Goal: Task Accomplishment & Management: Manage account settings

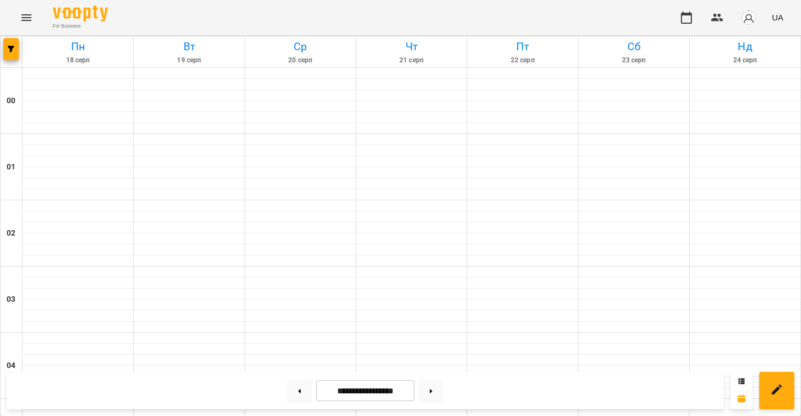
scroll to position [1086, 0]
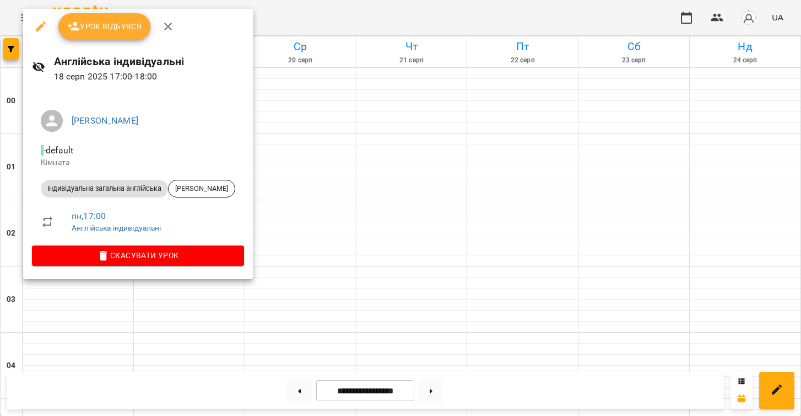
click at [127, 33] on button "Урок відбувся" at bounding box center [104, 26] width 93 height 26
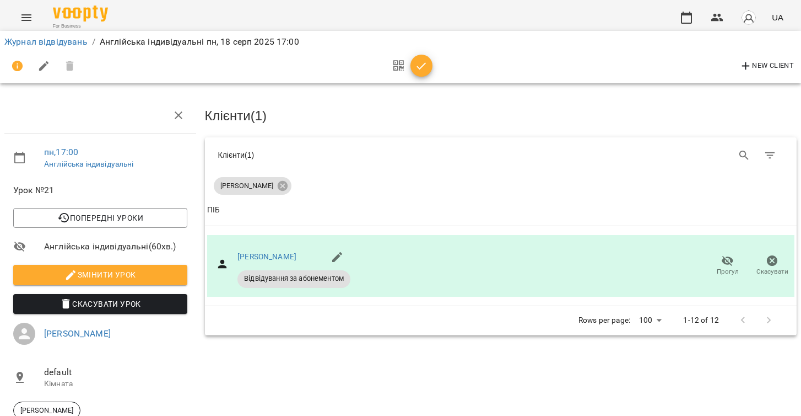
click at [422, 68] on icon "button" at bounding box center [421, 66] width 13 height 13
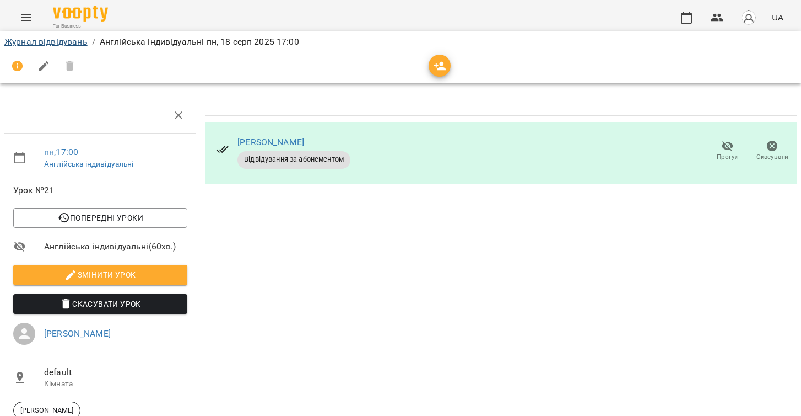
click at [66, 41] on link "Журнал відвідувань" at bounding box center [45, 41] width 83 height 10
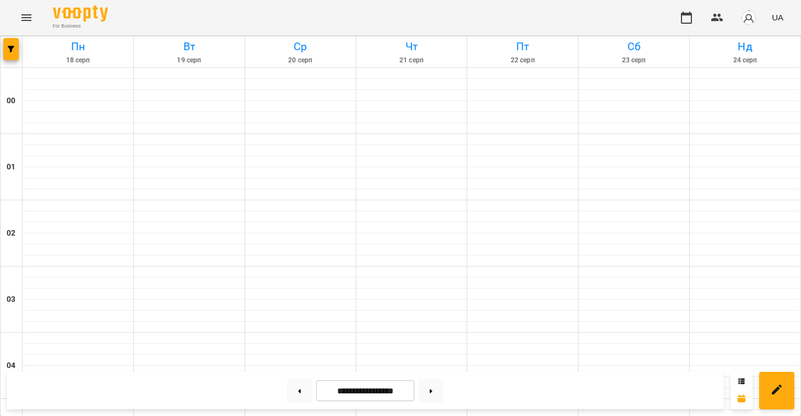
scroll to position [1152, 0]
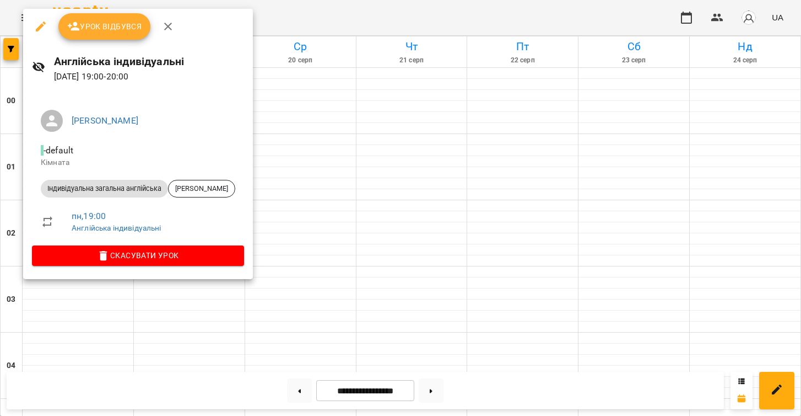
click at [111, 35] on button "Урок відбувся" at bounding box center [104, 26] width 93 height 26
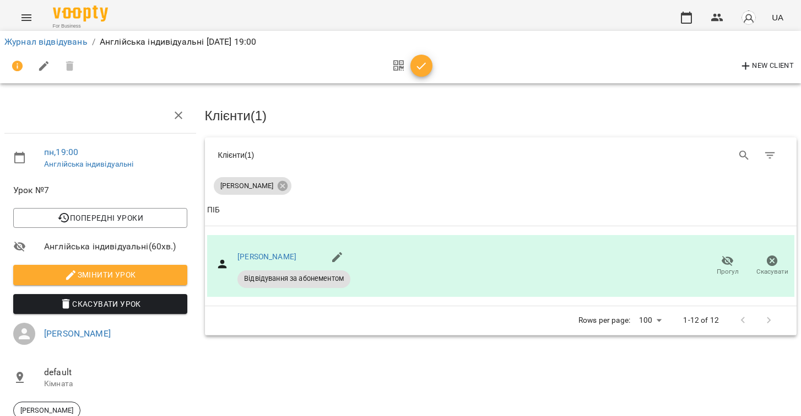
click at [428, 68] on span "button" at bounding box center [422, 66] width 22 height 13
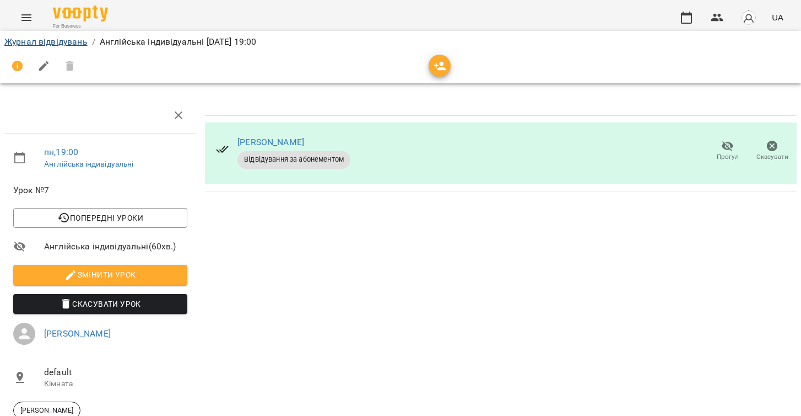
click at [58, 44] on link "Журнал відвідувань" at bounding box center [45, 41] width 83 height 10
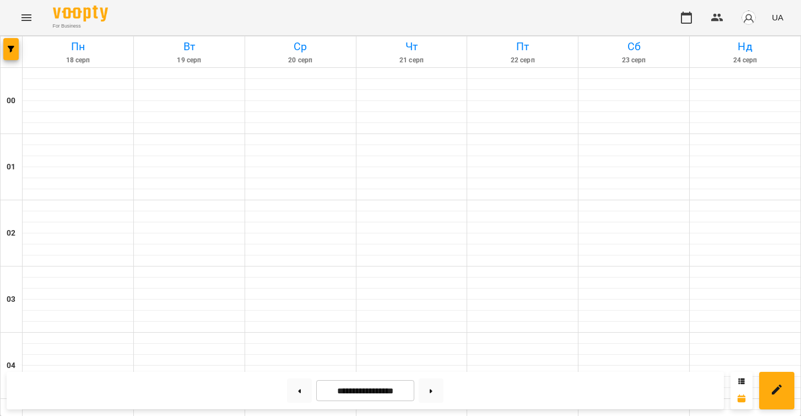
scroll to position [1222, 0]
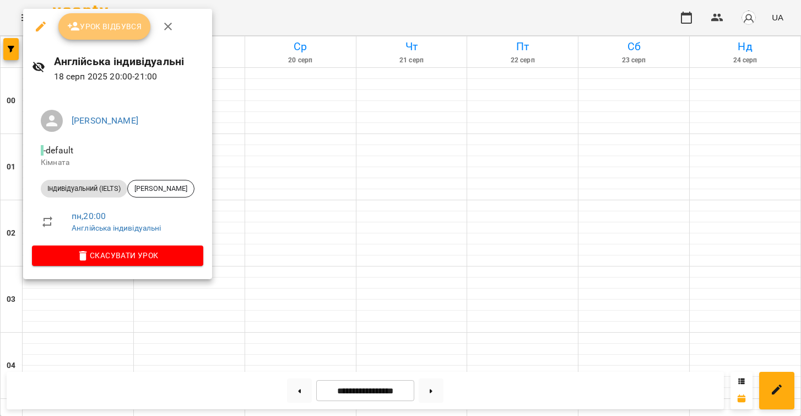
click at [121, 29] on span "Урок відбувся" at bounding box center [104, 26] width 75 height 13
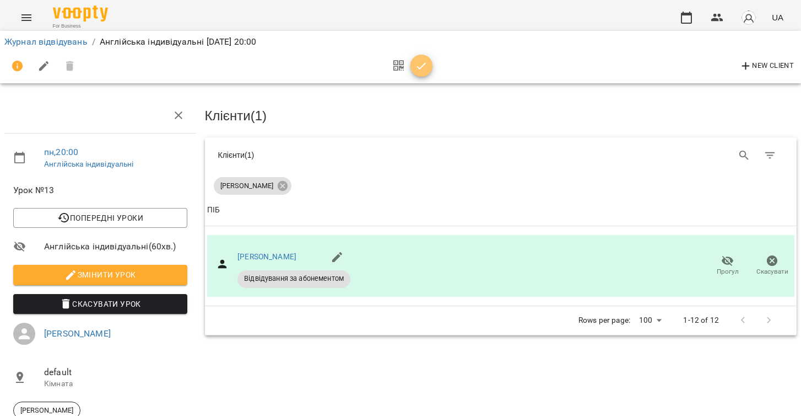
click at [419, 73] on button "button" at bounding box center [422, 66] width 22 height 22
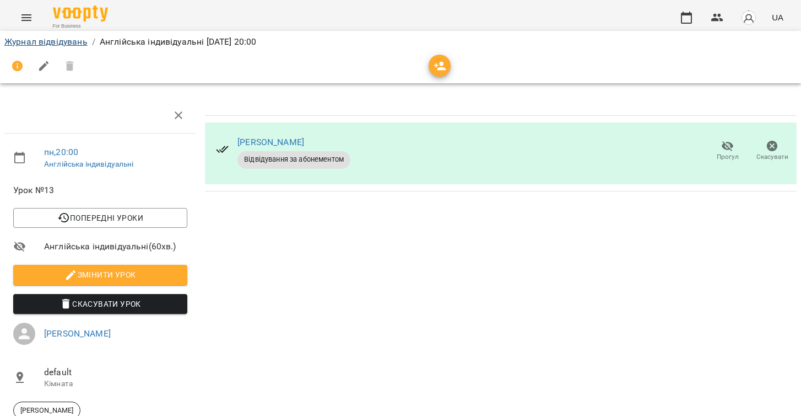
click at [72, 41] on link "Журнал відвідувань" at bounding box center [45, 41] width 83 height 10
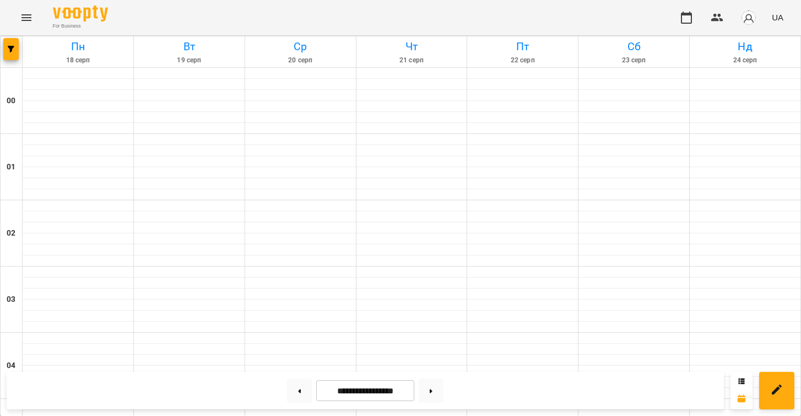
scroll to position [1051, 0]
click at [298, 390] on button at bounding box center [299, 390] width 25 height 24
type input "**********"
